Goal: Information Seeking & Learning: Learn about a topic

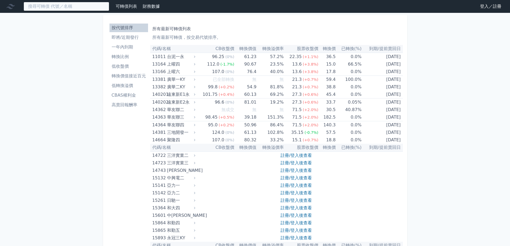
click at [69, 7] on input at bounding box center [67, 6] width 86 height 9
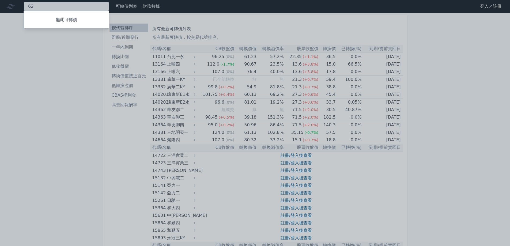
type input "6"
type input "6451"
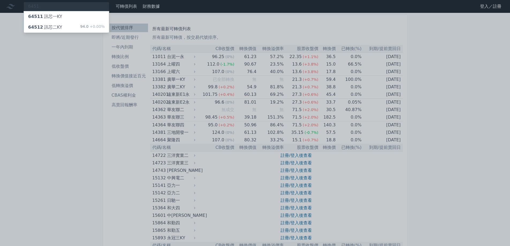
click at [58, 27] on div "64512 訊芯二KY" at bounding box center [45, 27] width 34 height 6
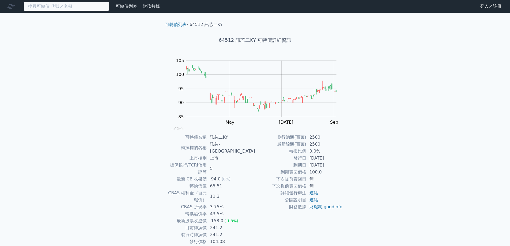
click at [104, 5] on input at bounding box center [67, 6] width 86 height 9
click at [93, 3] on input at bounding box center [67, 6] width 86 height 9
type input "2351"
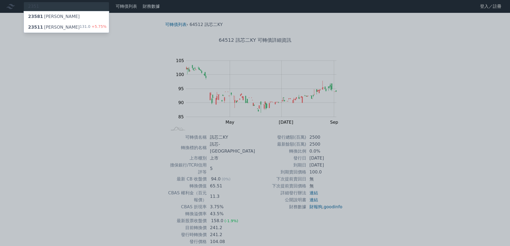
click at [85, 31] on div "23511 順德一 131.0 +5.75%" at bounding box center [66, 27] width 85 height 11
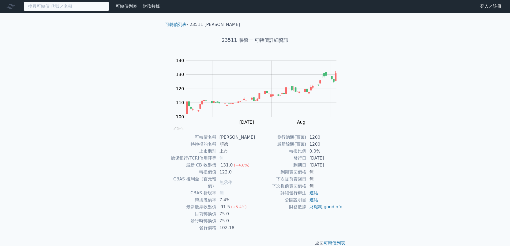
click at [67, 6] on input at bounding box center [67, 6] width 86 height 9
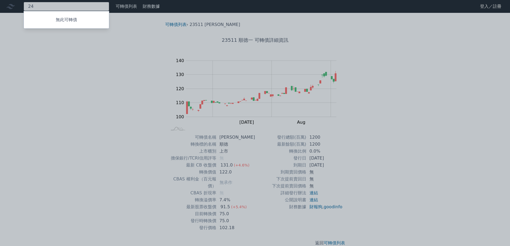
type input "2"
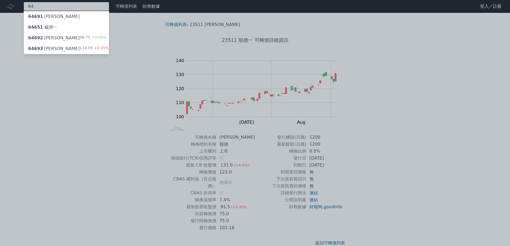
type input "6"
type input "4123"
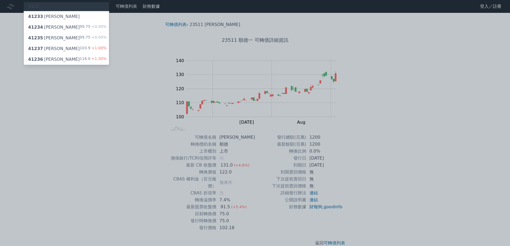
click at [54, 59] on div "41236 [PERSON_NAME]" at bounding box center [54, 59] width 52 height 6
click at [40, 26] on span "41234" at bounding box center [35, 27] width 15 height 5
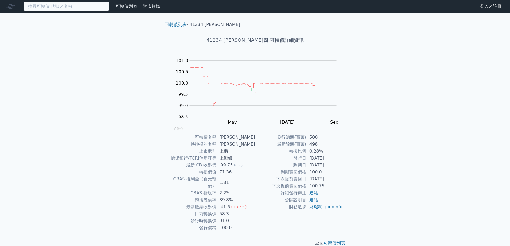
click at [44, 6] on input at bounding box center [67, 6] width 86 height 9
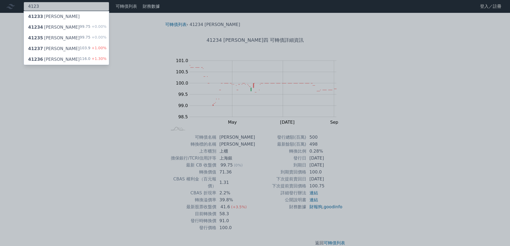
type input "4123"
click at [43, 38] on div "41235 [PERSON_NAME]" at bounding box center [54, 38] width 52 height 6
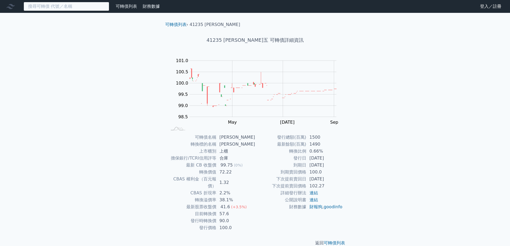
click at [48, 3] on input at bounding box center [67, 6] width 86 height 9
click at [47, 5] on input at bounding box center [67, 6] width 86 height 9
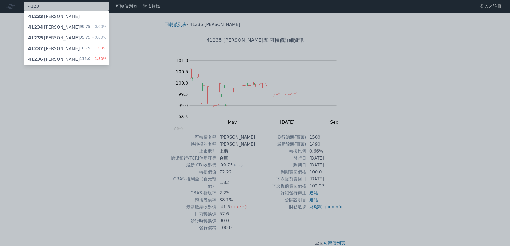
type input "4123"
click at [48, 46] on div "41237 [PERSON_NAME]" at bounding box center [54, 49] width 52 height 6
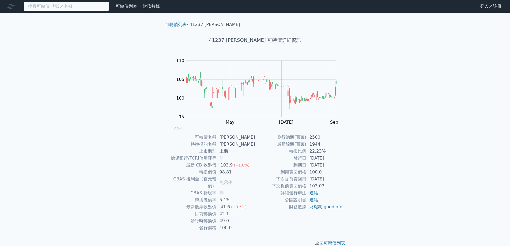
click at [50, 7] on input at bounding box center [67, 6] width 86 height 9
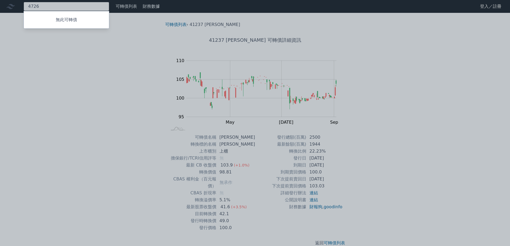
type input "4726"
